Goal: Information Seeking & Learning: Learn about a topic

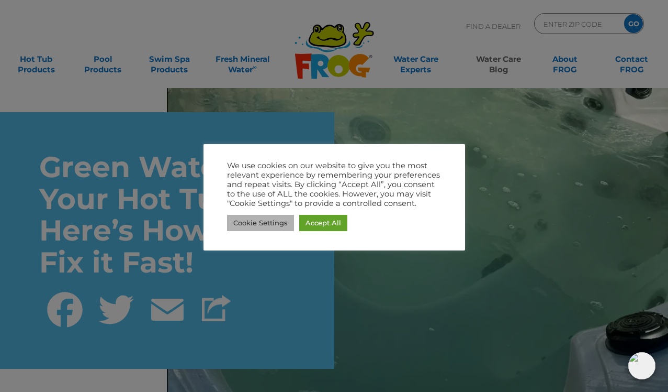
click at [275, 223] on link "Cookie Settings" at bounding box center [260, 223] width 67 height 16
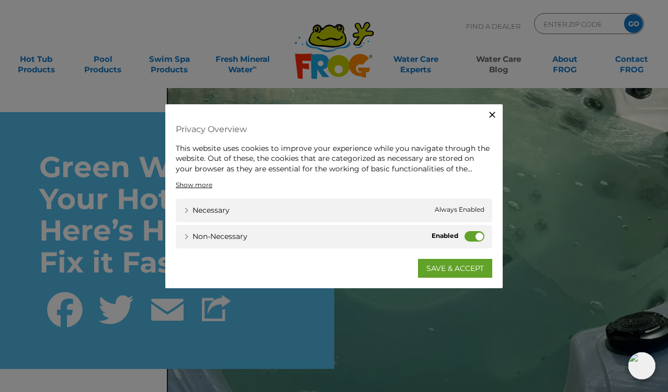
click at [476, 233] on label "Non-necessary" at bounding box center [475, 236] width 20 height 10
click at [0, 0] on input "Non-necessary" at bounding box center [0, 0] width 0 height 0
click at [477, 269] on link "SAVE & ACCEPT" at bounding box center [455, 268] width 74 height 19
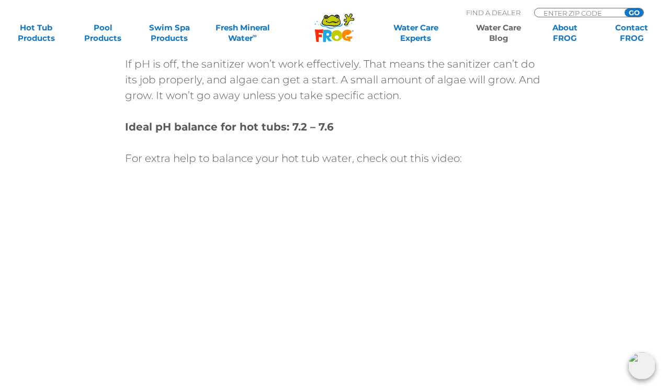
scroll to position [1049, 0]
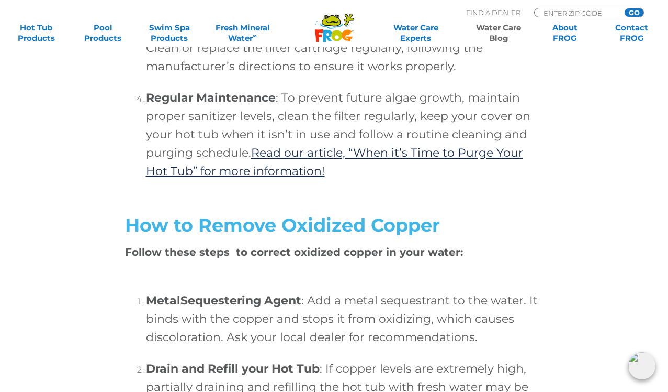
scroll to position [3204, 0]
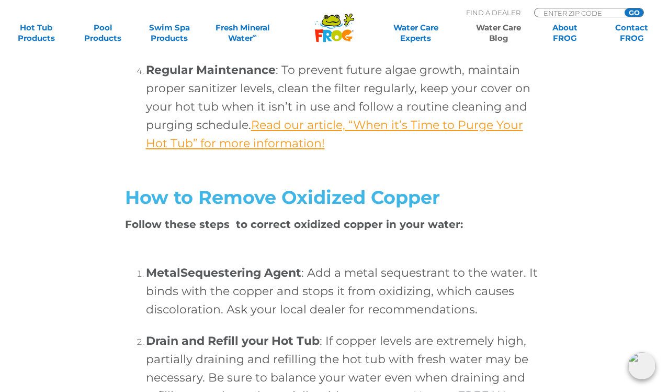
click at [434, 141] on link "Read our article, “When it’s Time to Purge Your Hot Tub” for more information!" at bounding box center [334, 134] width 377 height 32
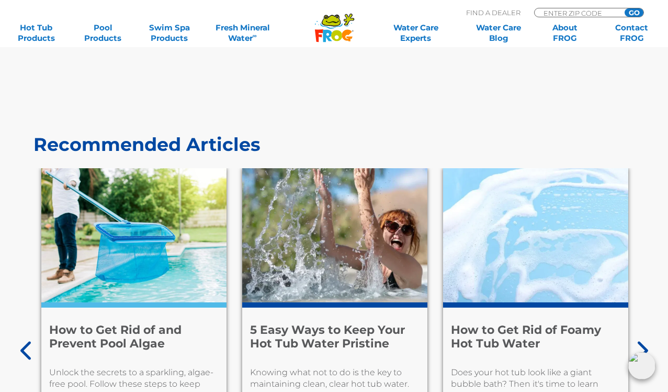
scroll to position [5992, 0]
